Goal: Communication & Community: Share content

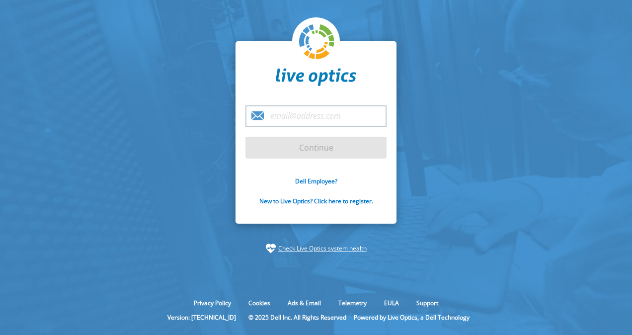
type input "m"
type input "[PERSON_NAME][EMAIL_ADDRESS][PERSON_NAME][DOMAIN_NAME]"
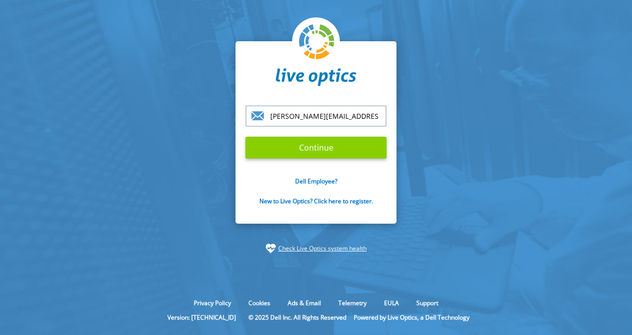
click at [291, 149] on input "Continue" at bounding box center [316, 148] width 141 height 22
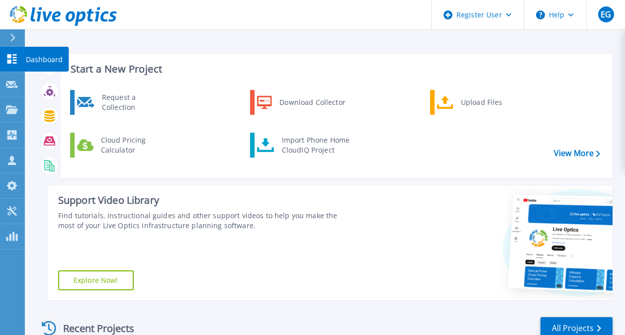
click at [4, 36] on button at bounding box center [12, 37] width 25 height 17
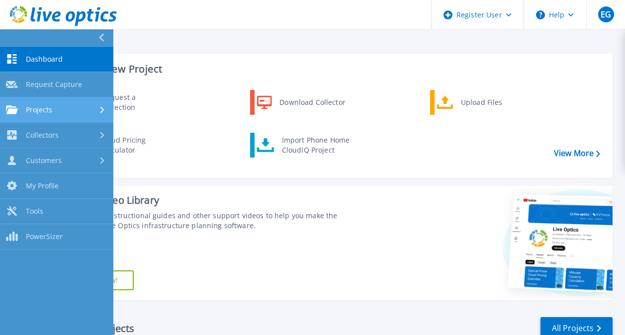
click at [52, 107] on div "Projects" at bounding box center [56, 109] width 101 height 9
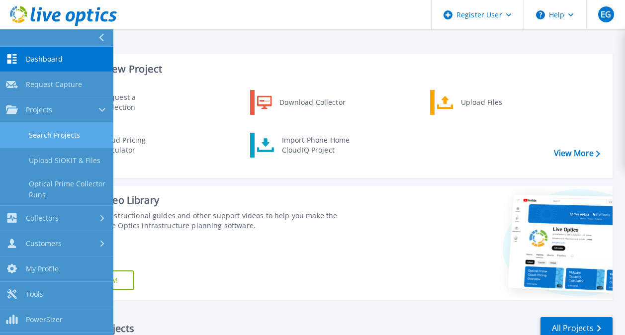
click at [63, 140] on link "Search Projects" at bounding box center [56, 135] width 113 height 25
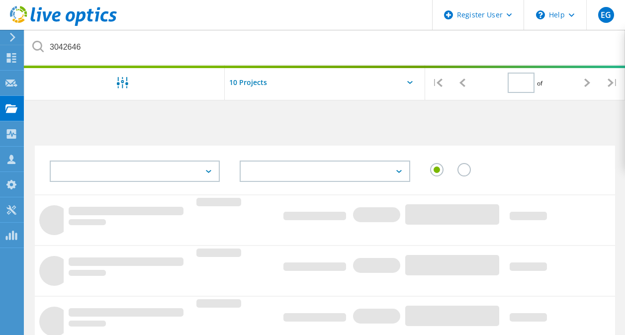
type input "1"
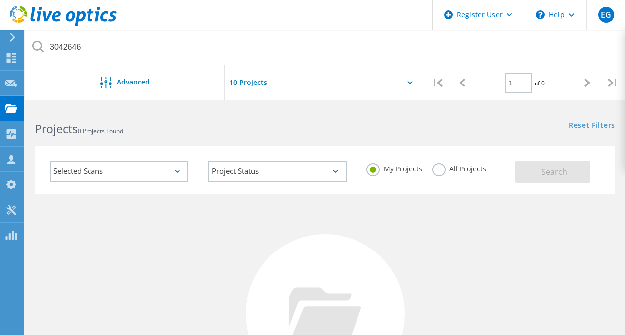
click at [431, 178] on div "My Projects All Projects" at bounding box center [435, 169] width 159 height 37
click at [437, 168] on label "All Projects" at bounding box center [459, 167] width 54 height 9
click at [0, 0] on input "All Projects" at bounding box center [0, 0] width 0 height 0
click at [512, 170] on div "My Projects All Projects" at bounding box center [435, 169] width 159 height 37
click at [525, 170] on button "Search" at bounding box center [552, 172] width 75 height 22
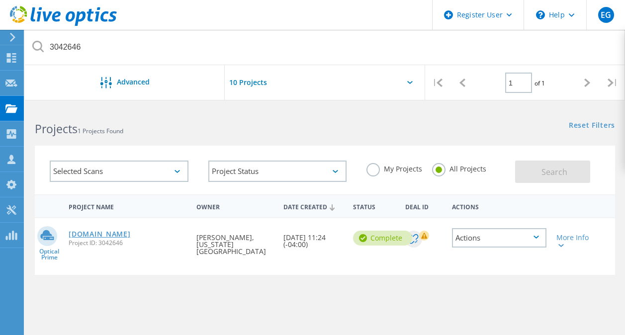
click at [130, 234] on link "vcenterappliance.mica.edu" at bounding box center [100, 234] width 62 height 7
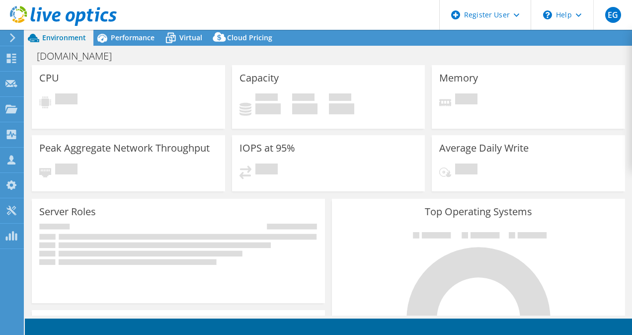
select select "USD"
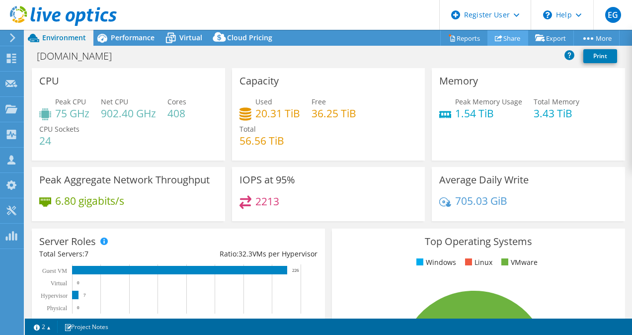
click at [502, 36] on link "Share" at bounding box center [508, 37] width 41 height 15
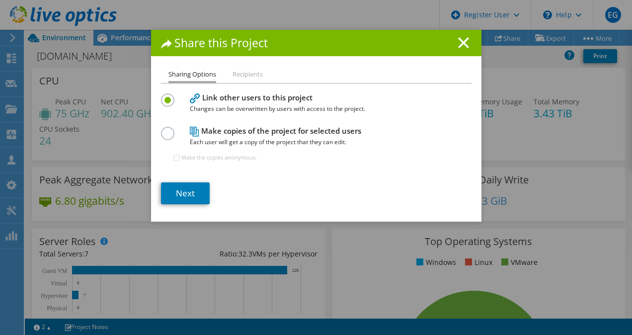
click at [248, 75] on li "Recipients" at bounding box center [248, 75] width 30 height 12
click at [185, 190] on link "Next" at bounding box center [185, 193] width 49 height 22
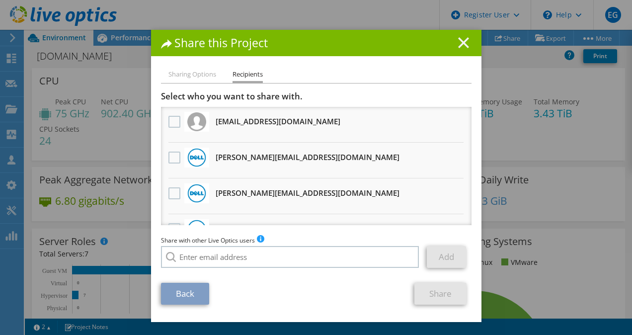
click at [459, 44] on line at bounding box center [464, 43] width 10 height 10
